Goal: Task Accomplishment & Management: Manage account settings

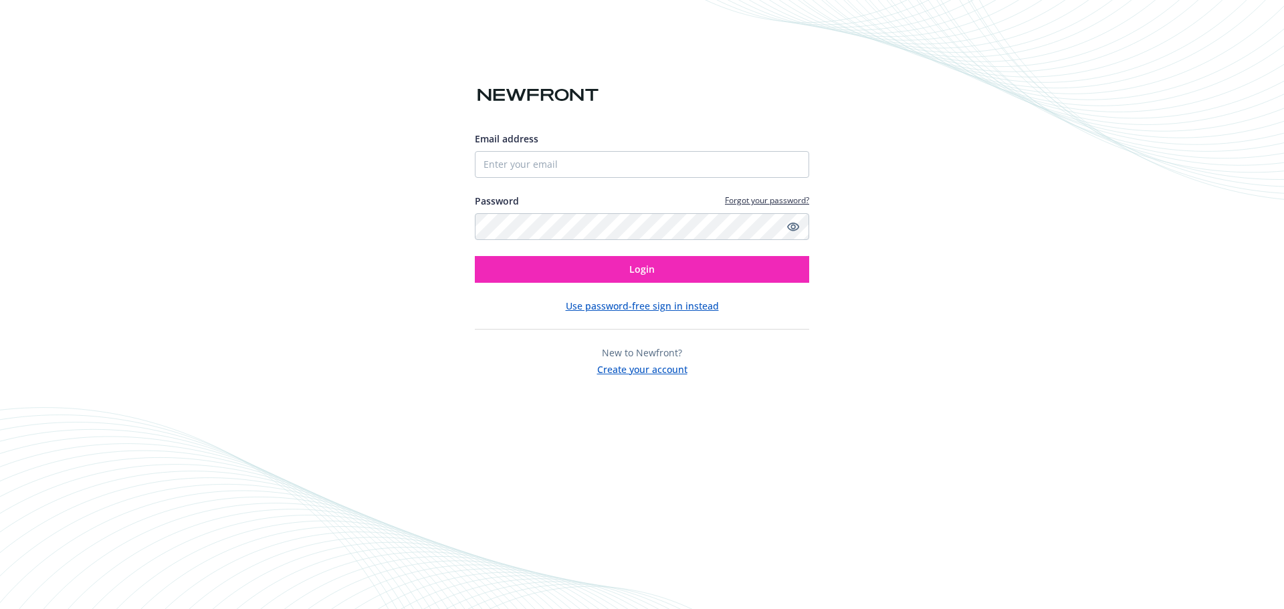
type input "mariaw@conversica.com"
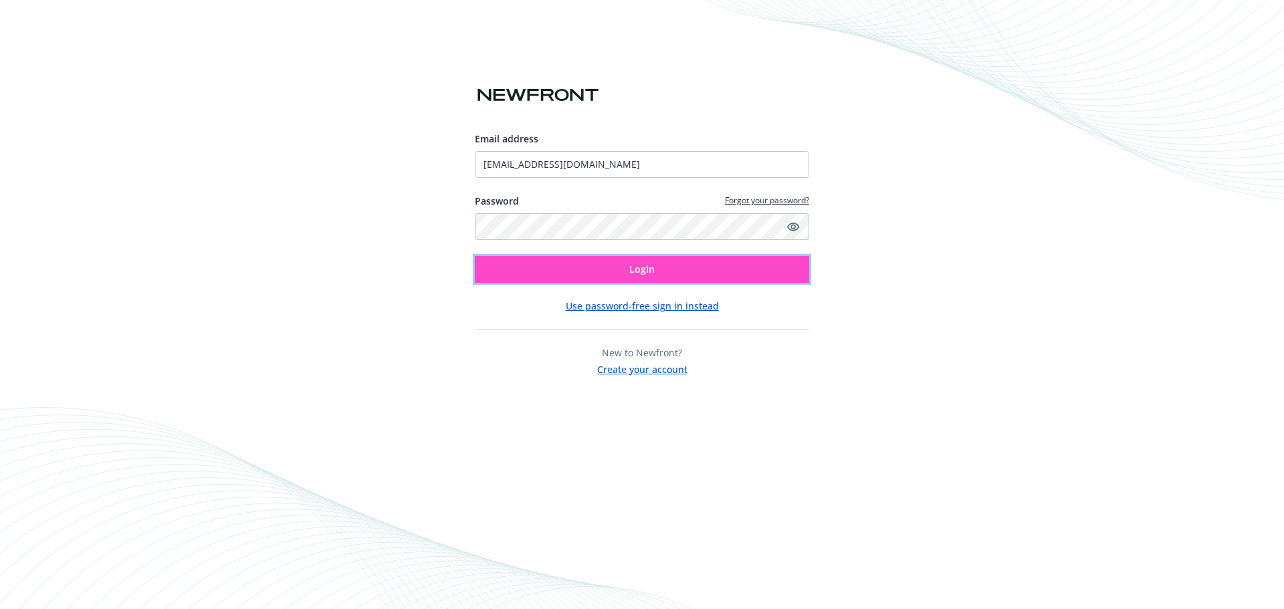
click at [628, 269] on button "Login" at bounding box center [642, 269] width 335 height 27
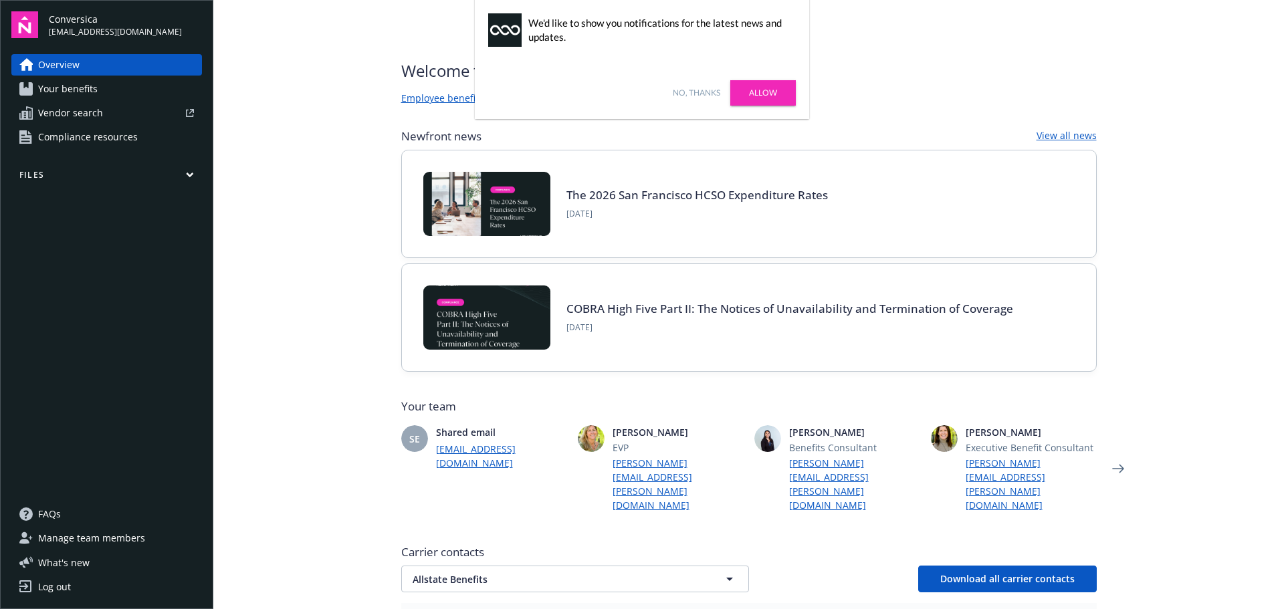
click at [64, 174] on button "Files" at bounding box center [106, 177] width 191 height 17
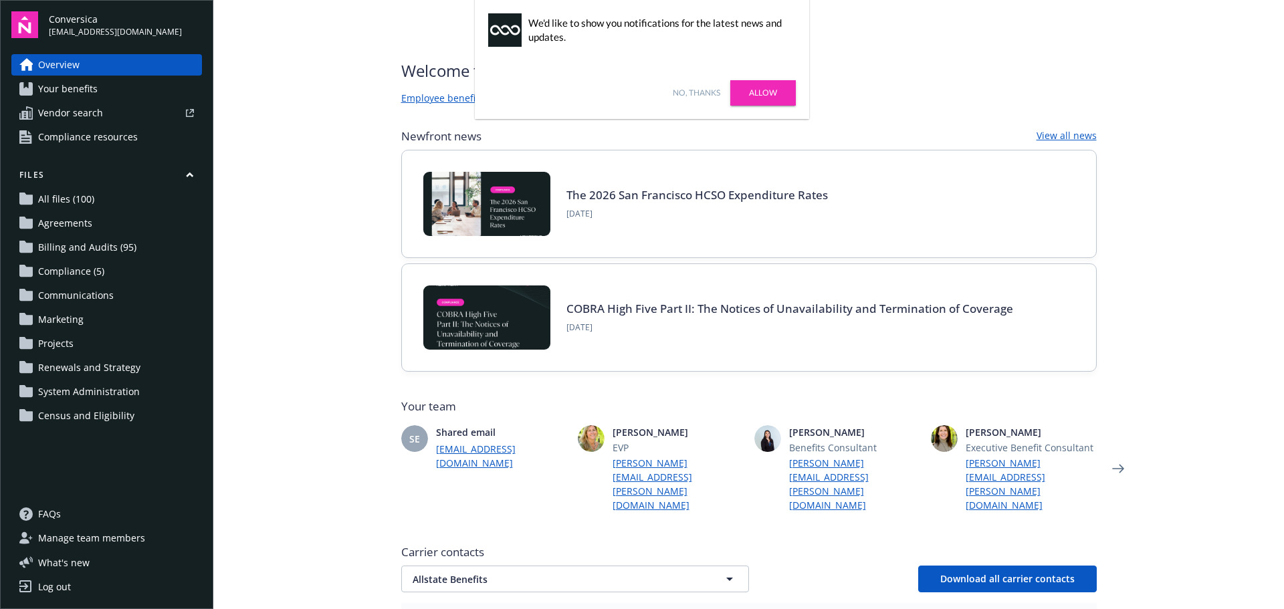
click at [700, 93] on link "No, thanks" at bounding box center [696, 93] width 47 height 12
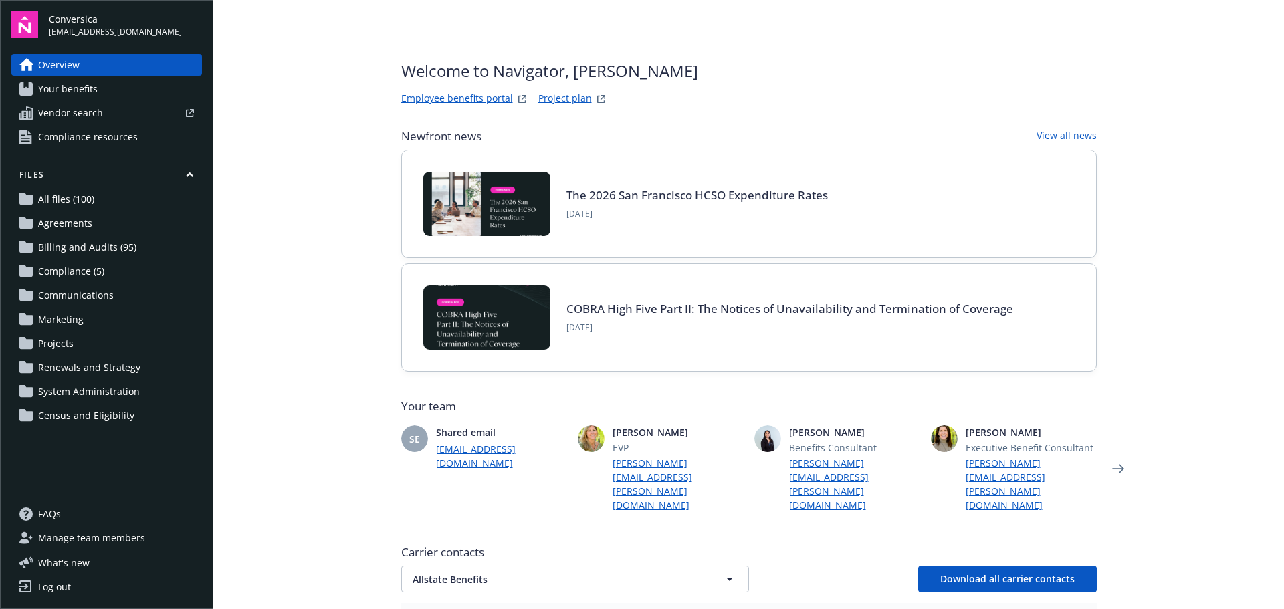
click at [85, 249] on span "Billing and Audits (95)" at bounding box center [87, 247] width 98 height 21
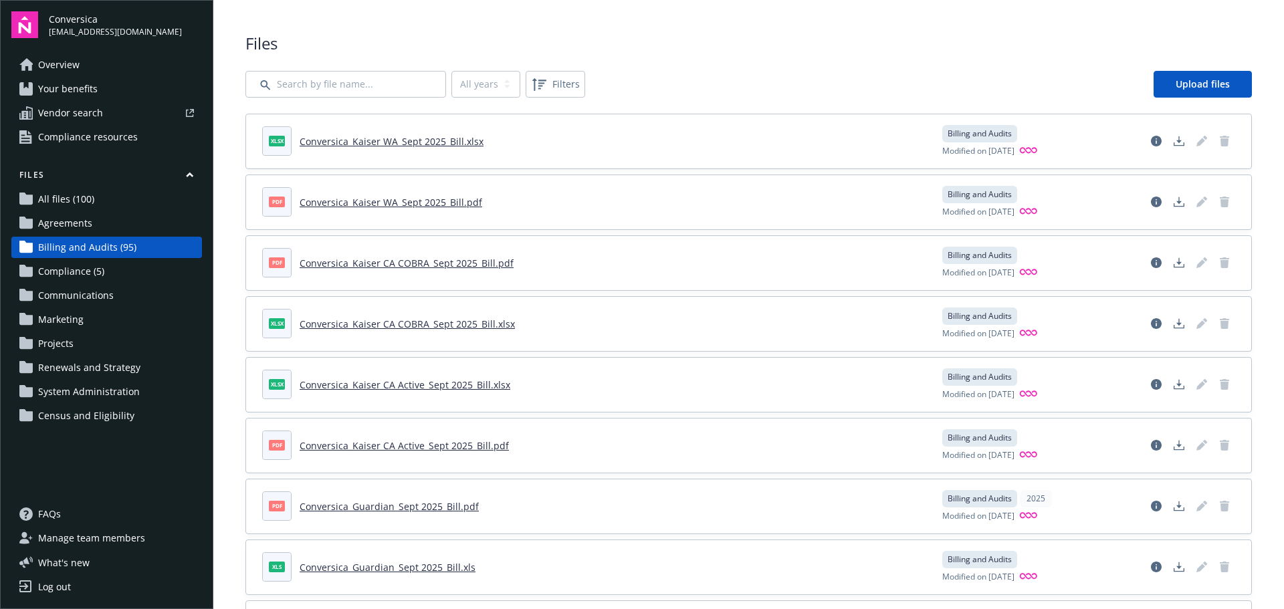
click at [99, 542] on span "Manage team members" at bounding box center [91, 538] width 107 height 21
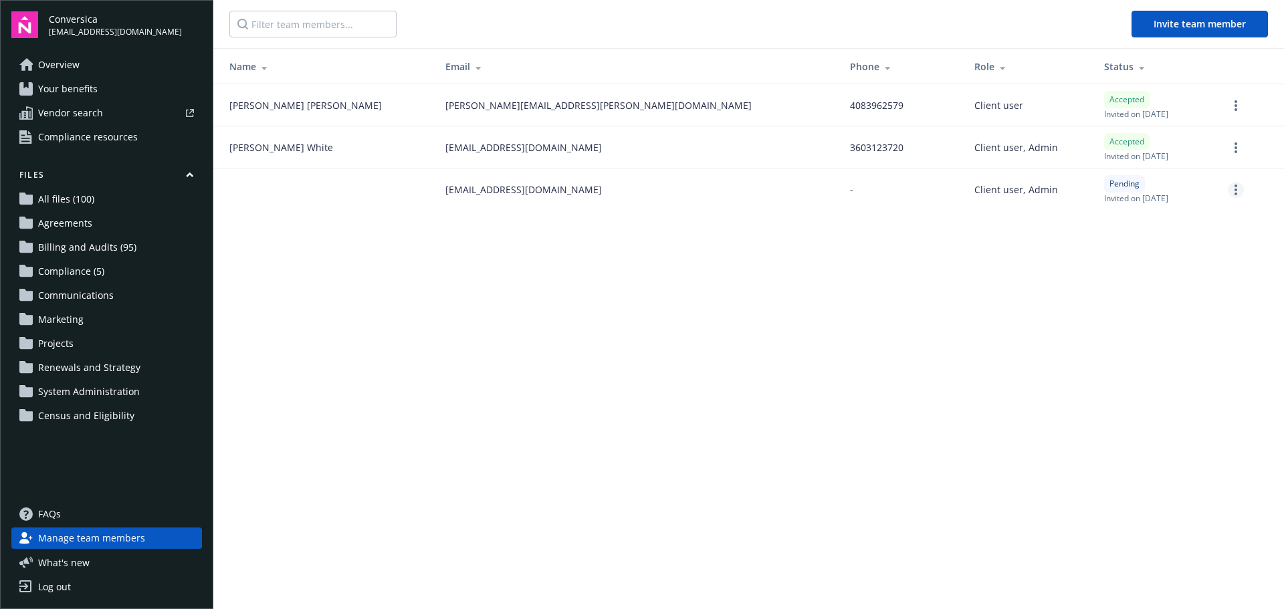
click at [1236, 191] on circle "more" at bounding box center [1236, 190] width 3 height 3
click at [1198, 248] on link "Cancel invitation" at bounding box center [1185, 255] width 118 height 27
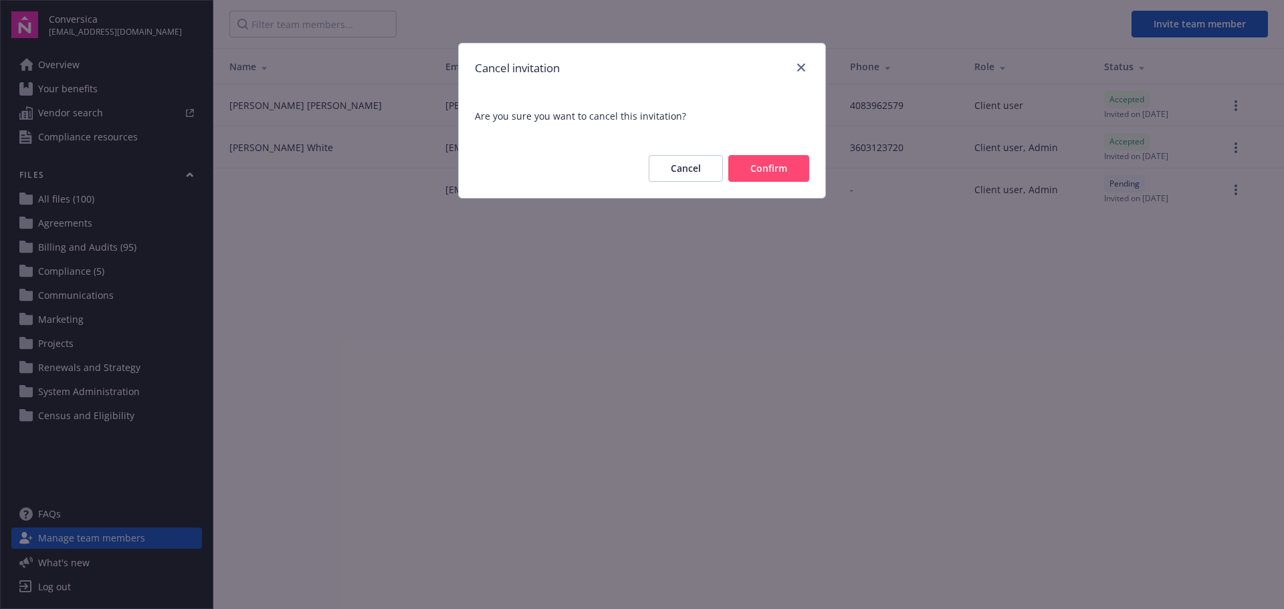
click at [762, 164] on button "Confirm" at bounding box center [769, 168] width 81 height 27
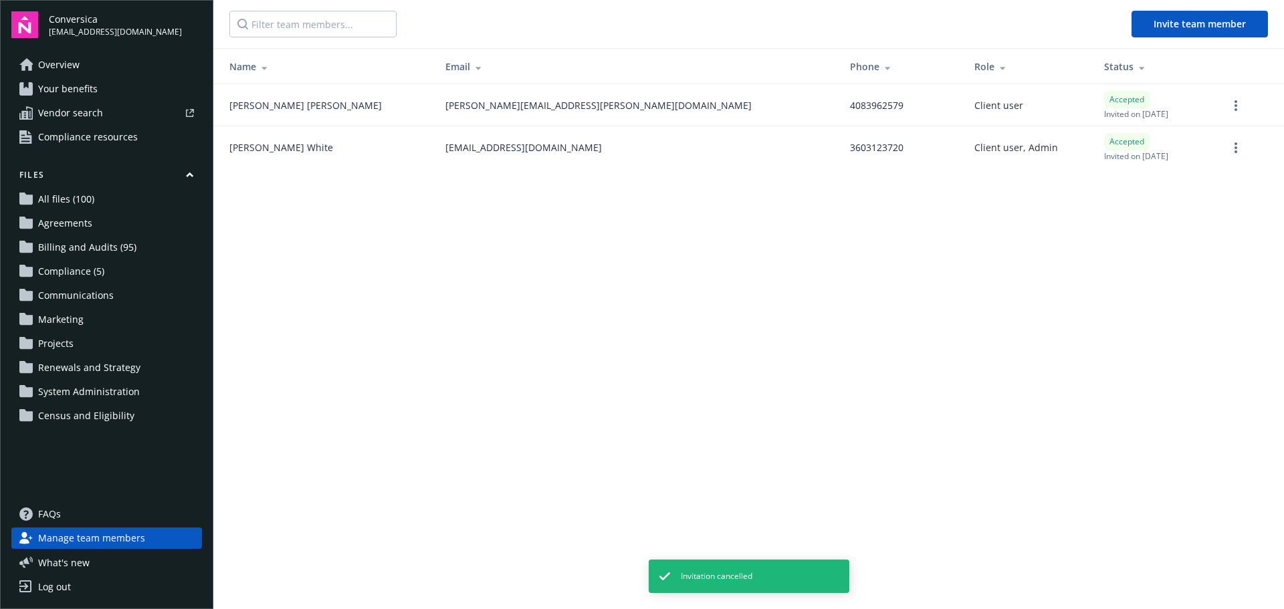
click at [76, 254] on span "Billing and Audits (95)" at bounding box center [87, 247] width 98 height 21
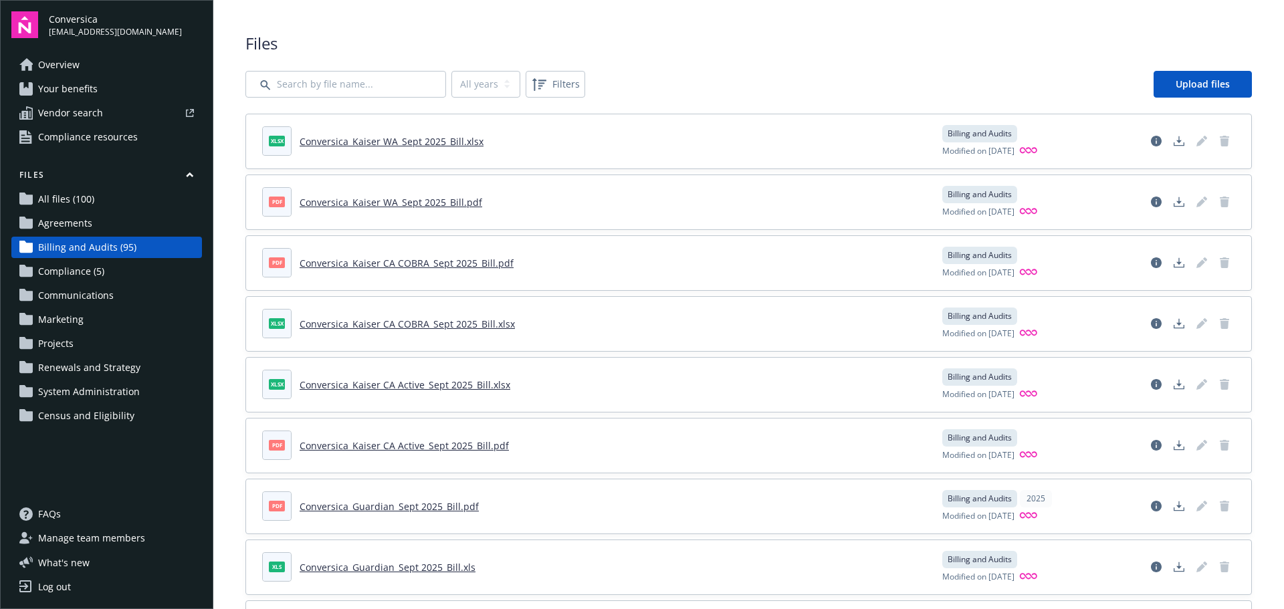
click at [444, 204] on link "Conversica_Kaiser WA_Sept 2025_Bill.pdf" at bounding box center [391, 202] width 183 height 13
click at [460, 265] on link "Conversica_Kaiser CA COBRA_Sept 2025_Bill.pdf" at bounding box center [407, 263] width 214 height 13
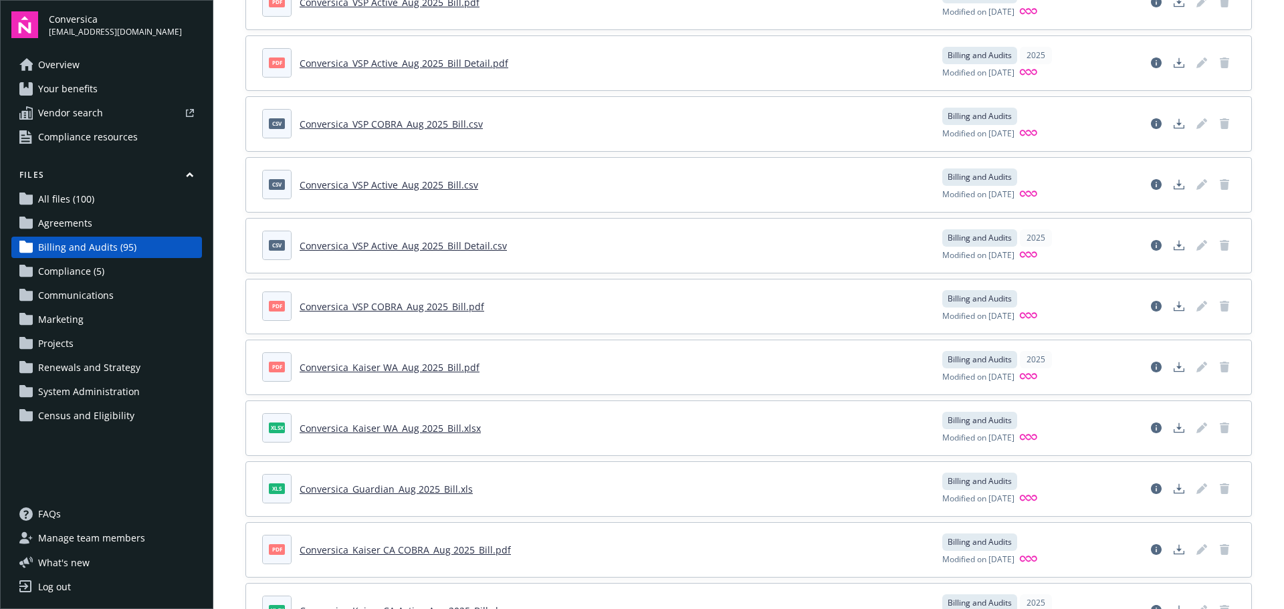
scroll to position [937, 0]
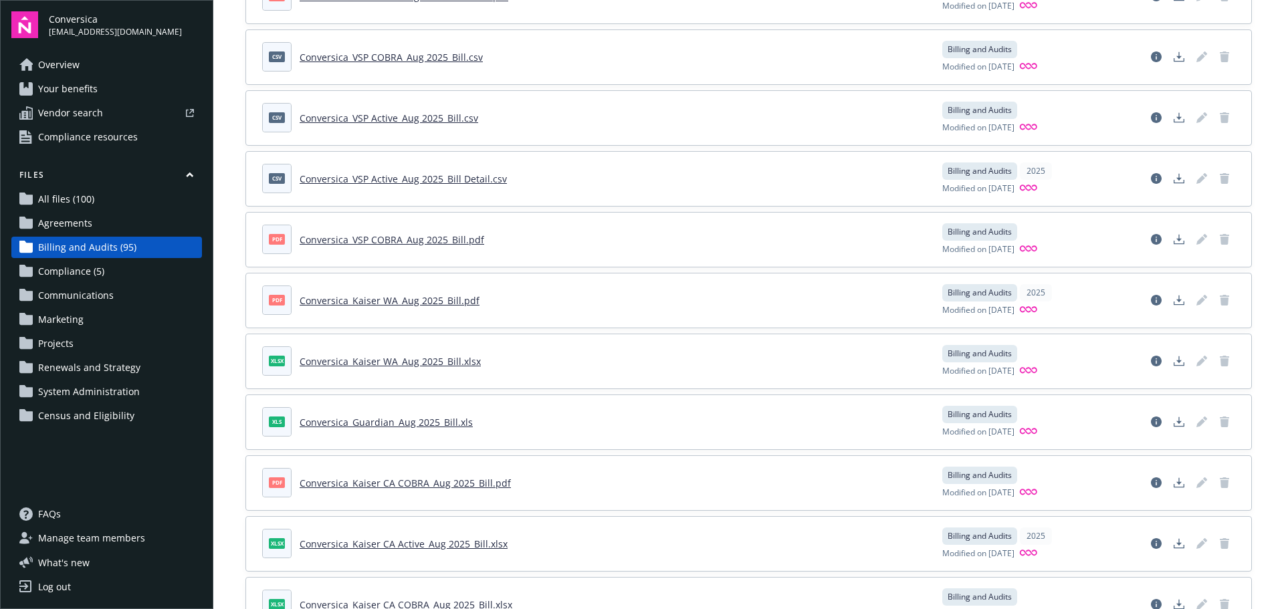
click at [401, 299] on link "Conversica_Kaiser WA_Aug 2025_Bill.pdf" at bounding box center [390, 300] width 180 height 13
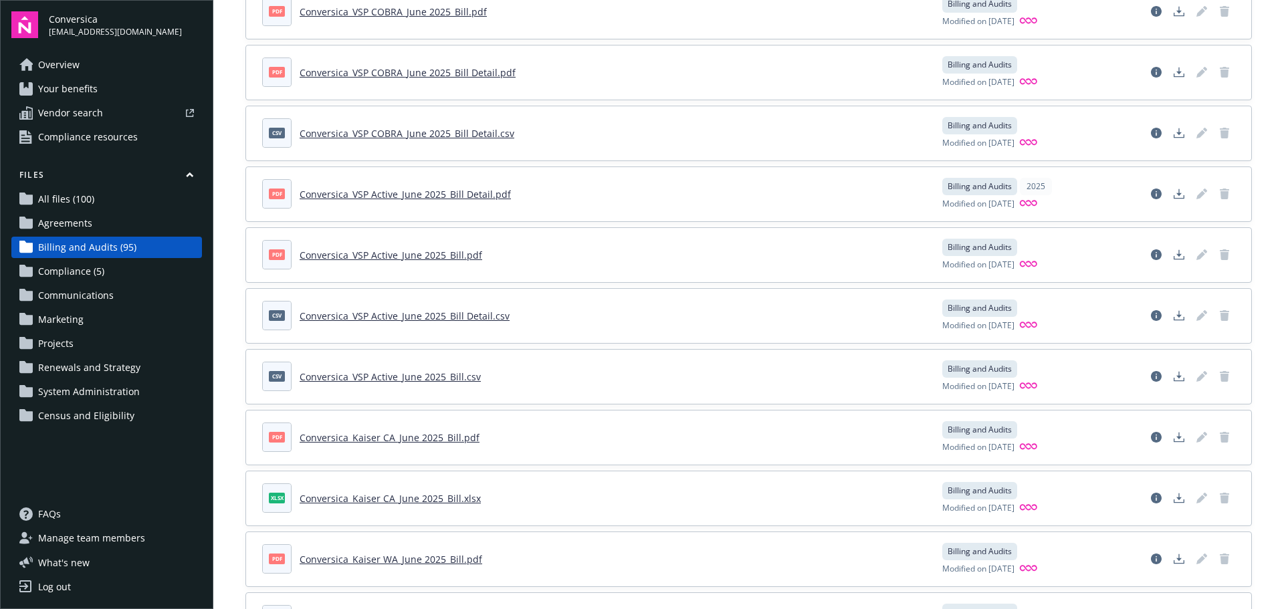
scroll to position [3211, 0]
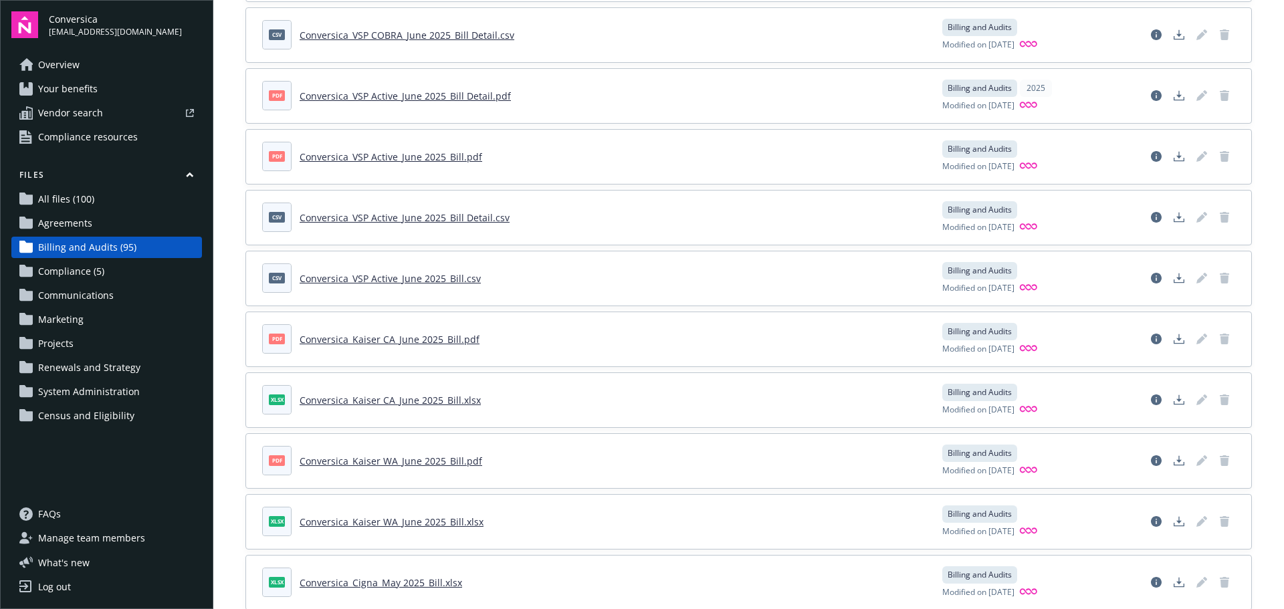
click at [427, 464] on link "Conversica_Kaiser WA_June 2025_Bill.pdf" at bounding box center [391, 461] width 183 height 13
click at [36, 61] on link "Overview" at bounding box center [106, 64] width 191 height 21
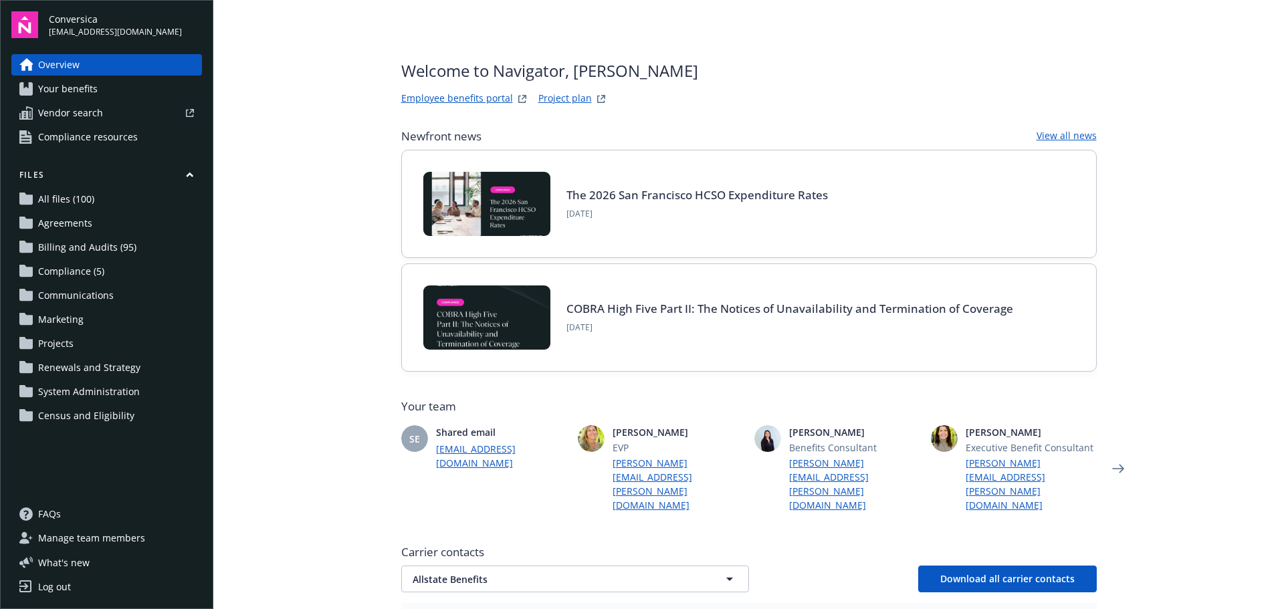
click at [62, 242] on span "Billing and Audits (95)" at bounding box center [87, 247] width 98 height 21
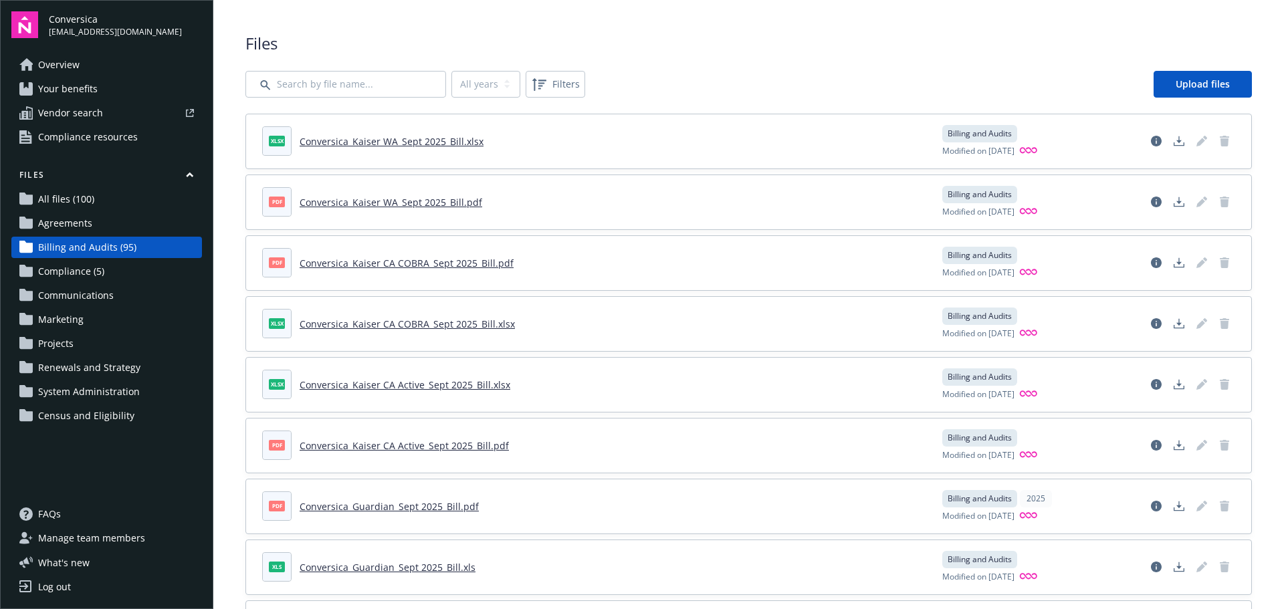
click at [98, 543] on span "Manage team members" at bounding box center [91, 538] width 107 height 21
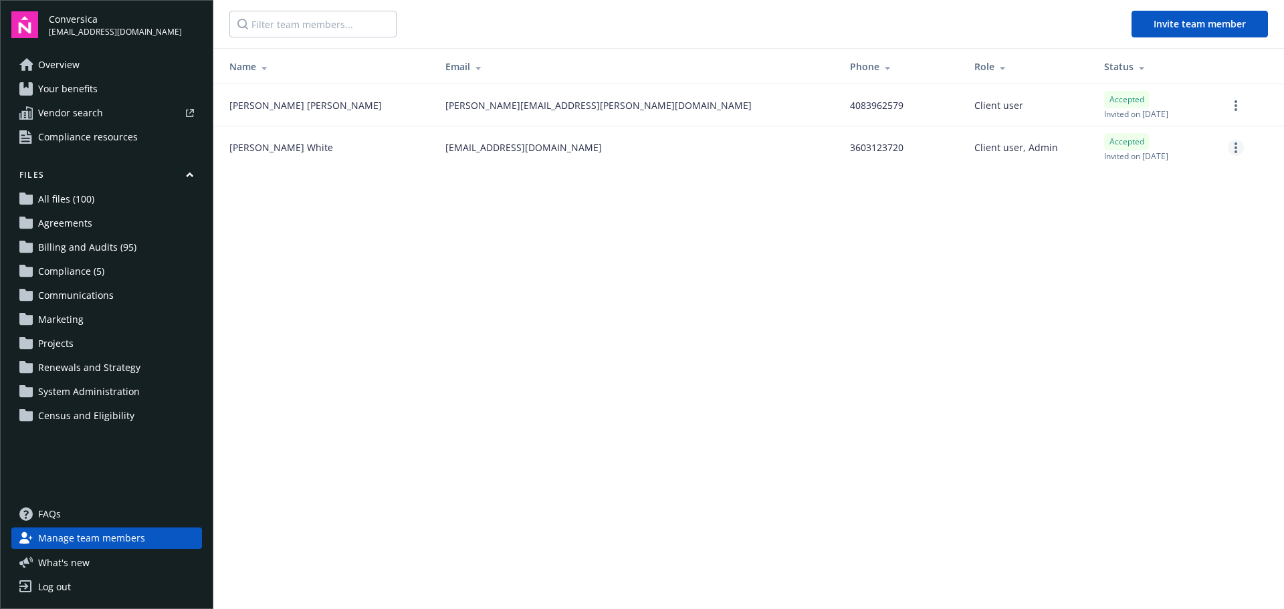
click at [1238, 151] on link "more" at bounding box center [1236, 148] width 16 height 16
click at [835, 346] on main "Invite team member Name Email Phone Role Status [PERSON_NAME] [PERSON_NAME][EMA…" at bounding box center [748, 304] width 1071 height 609
click at [77, 514] on link "FAQs" at bounding box center [106, 514] width 191 height 21
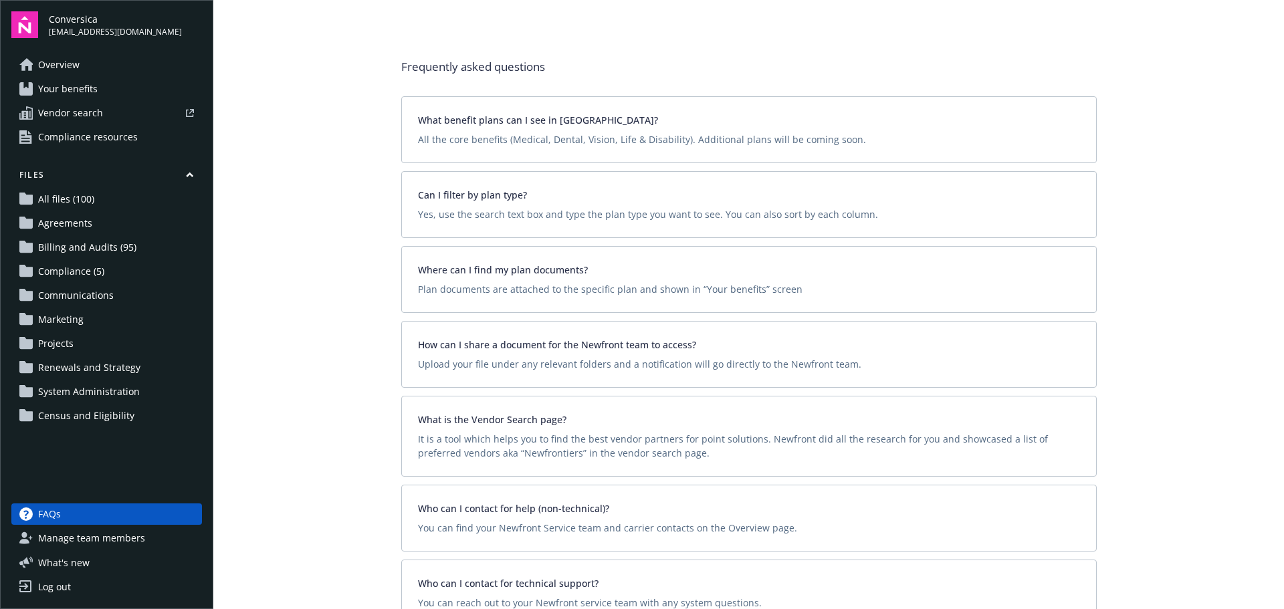
click at [65, 72] on span "Overview" at bounding box center [58, 64] width 41 height 21
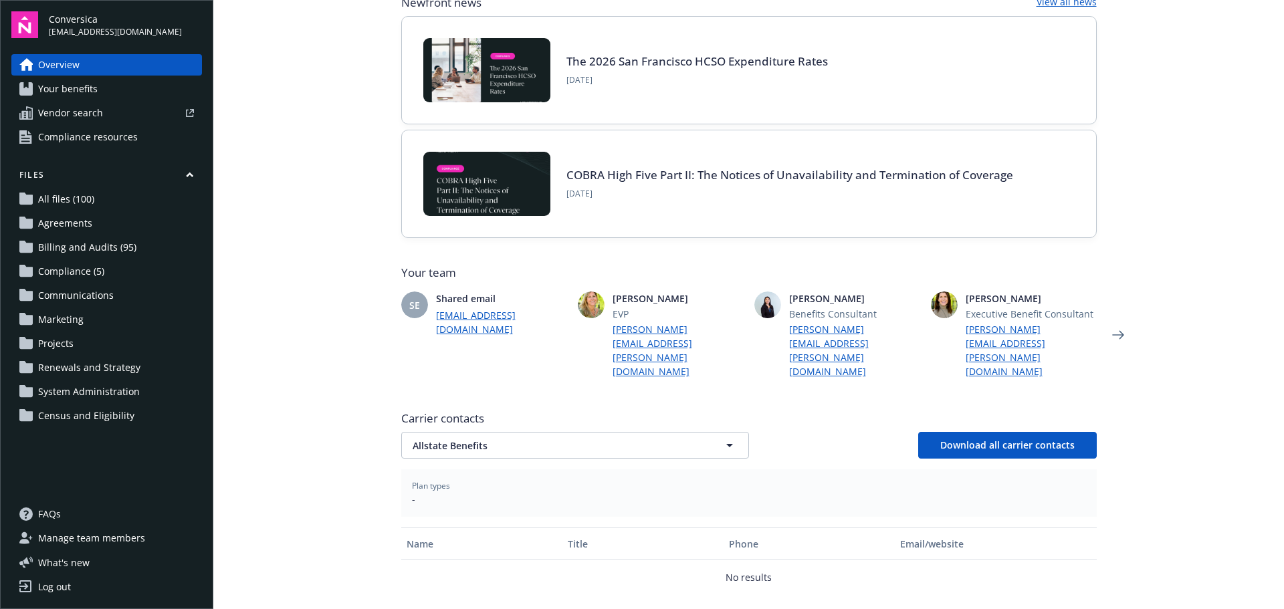
scroll to position [243, 0]
